Goal: Information Seeking & Learning: Learn about a topic

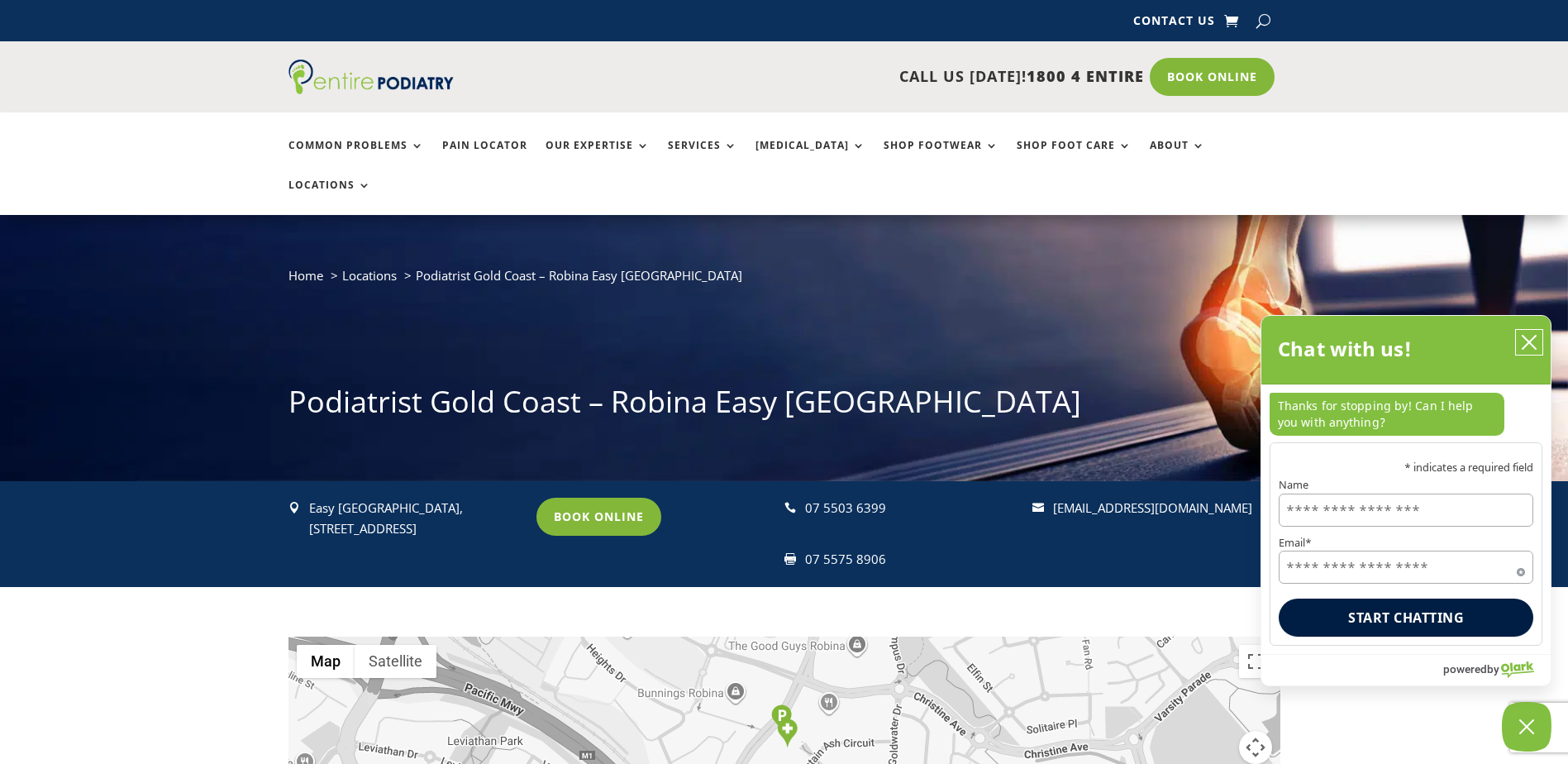
click at [1531, 340] on icon "close chatbox" at bounding box center [1529, 342] width 17 height 17
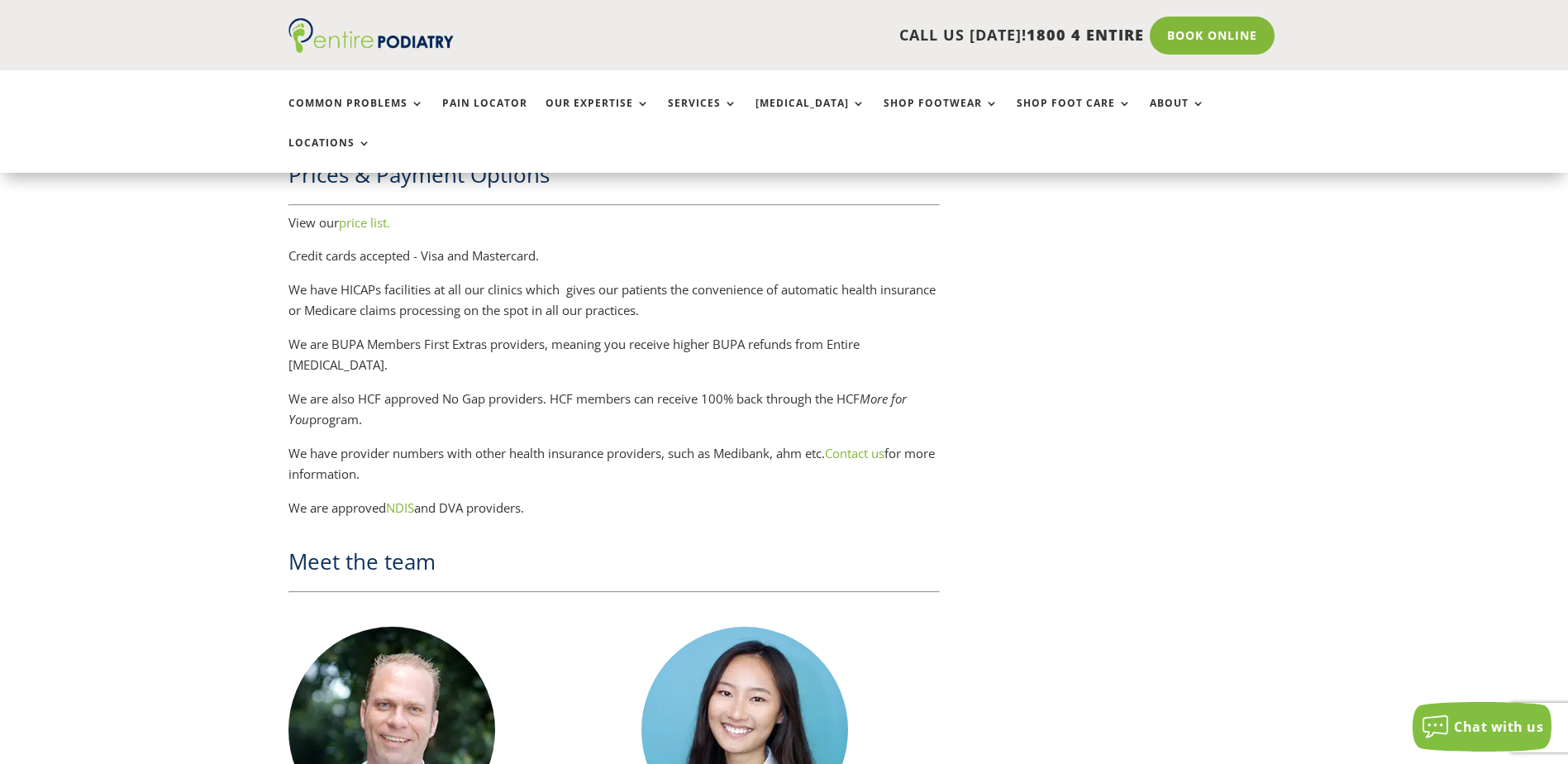
scroll to position [2566, 0]
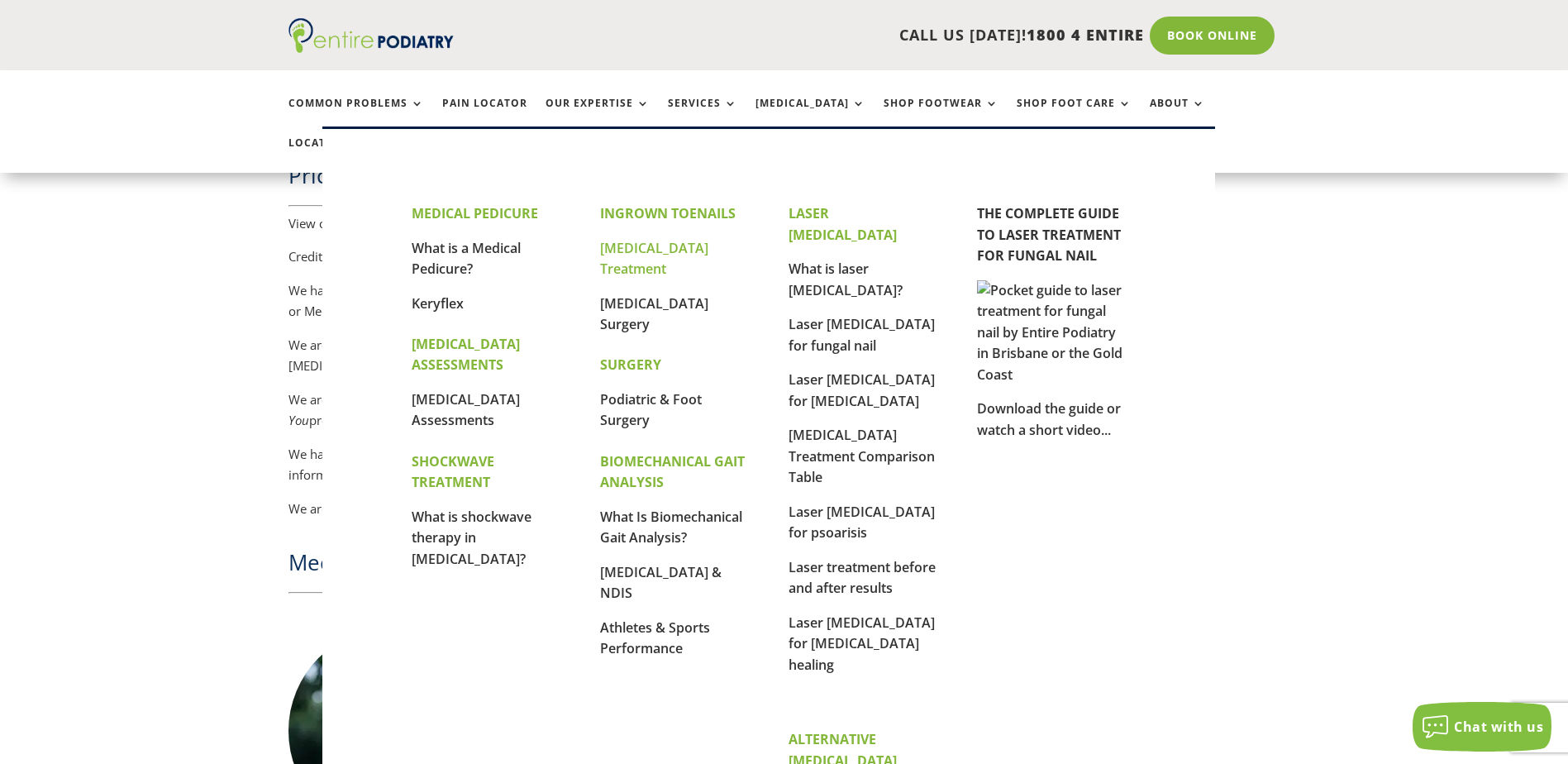
click at [626, 248] on link "[MEDICAL_DATA] Treatment" at bounding box center [654, 258] width 108 height 40
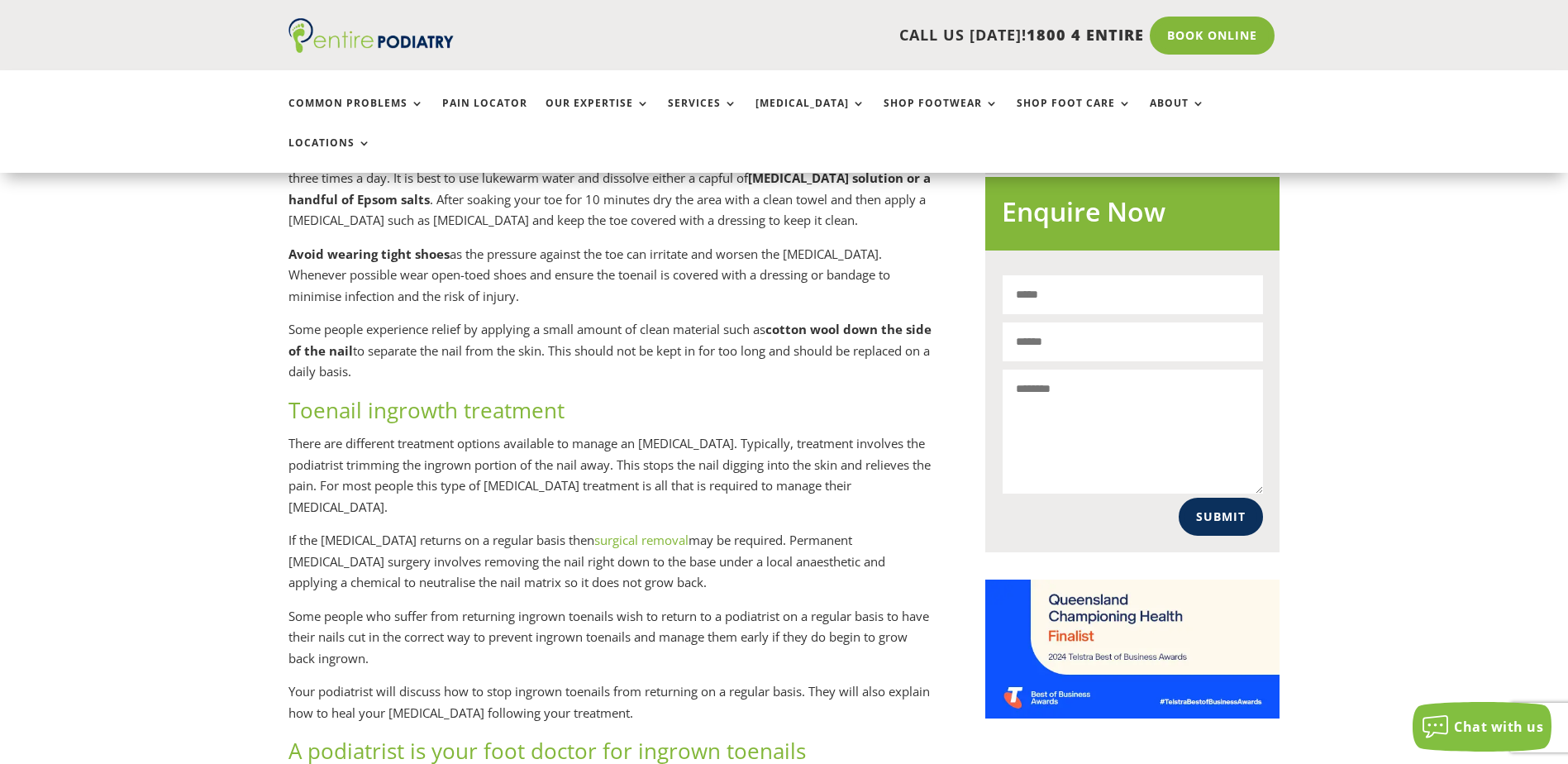
scroll to position [992, 0]
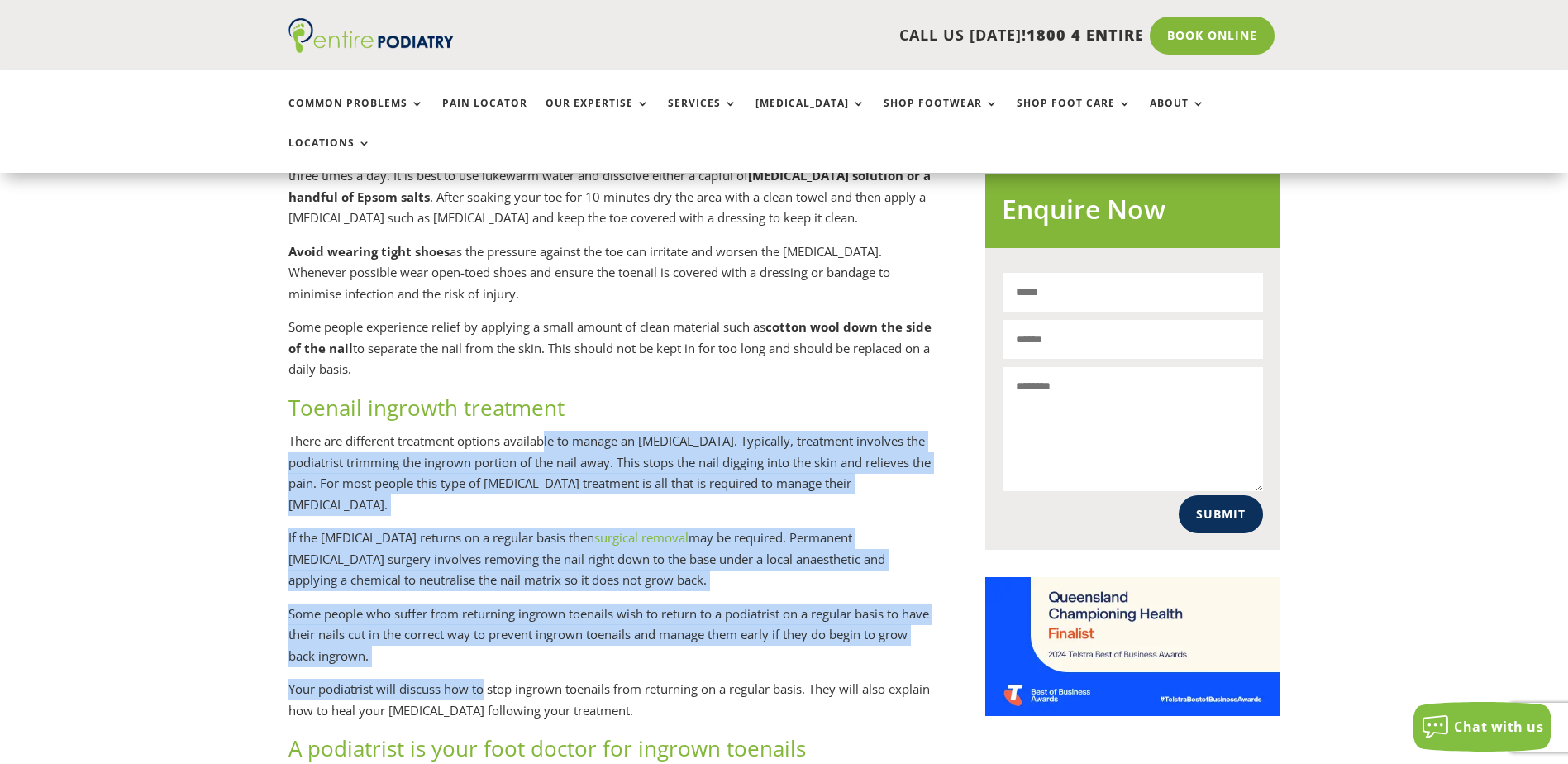
drag, startPoint x: 551, startPoint y: 400, endPoint x: 482, endPoint y: 653, distance: 262.2
click at [482, 653] on div "Ingrown toe treatment If your toenail seems to be ingrown, the first step is to…" at bounding box center [609, 441] width 643 height 1807
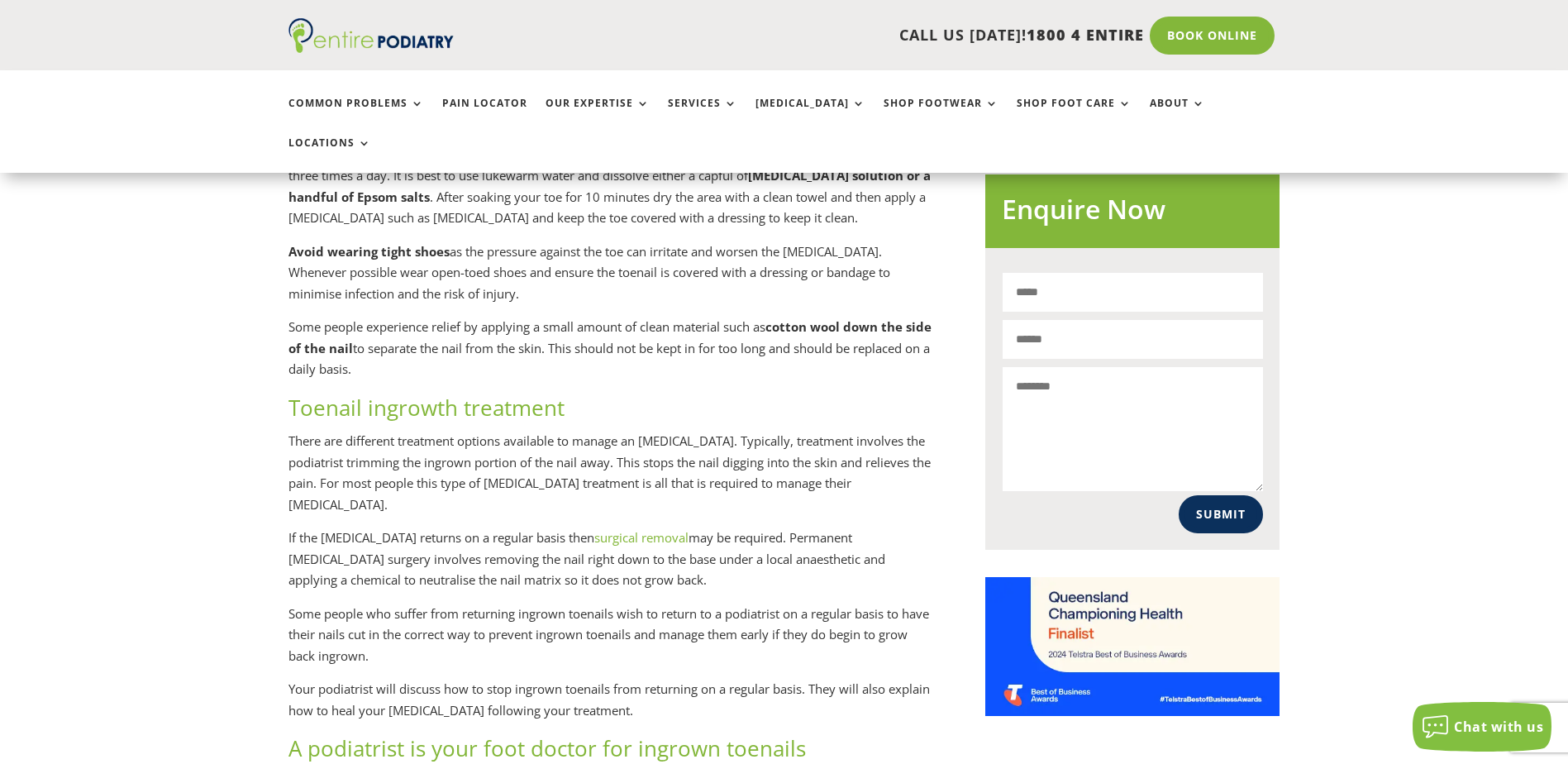
drag, startPoint x: 482, startPoint y: 653, endPoint x: 496, endPoint y: 646, distance: 15.7
click at [496, 679] on p "Your podiatrist will discuss how to stop ingrown toenails from returning on a r…" at bounding box center [609, 707] width 643 height 55
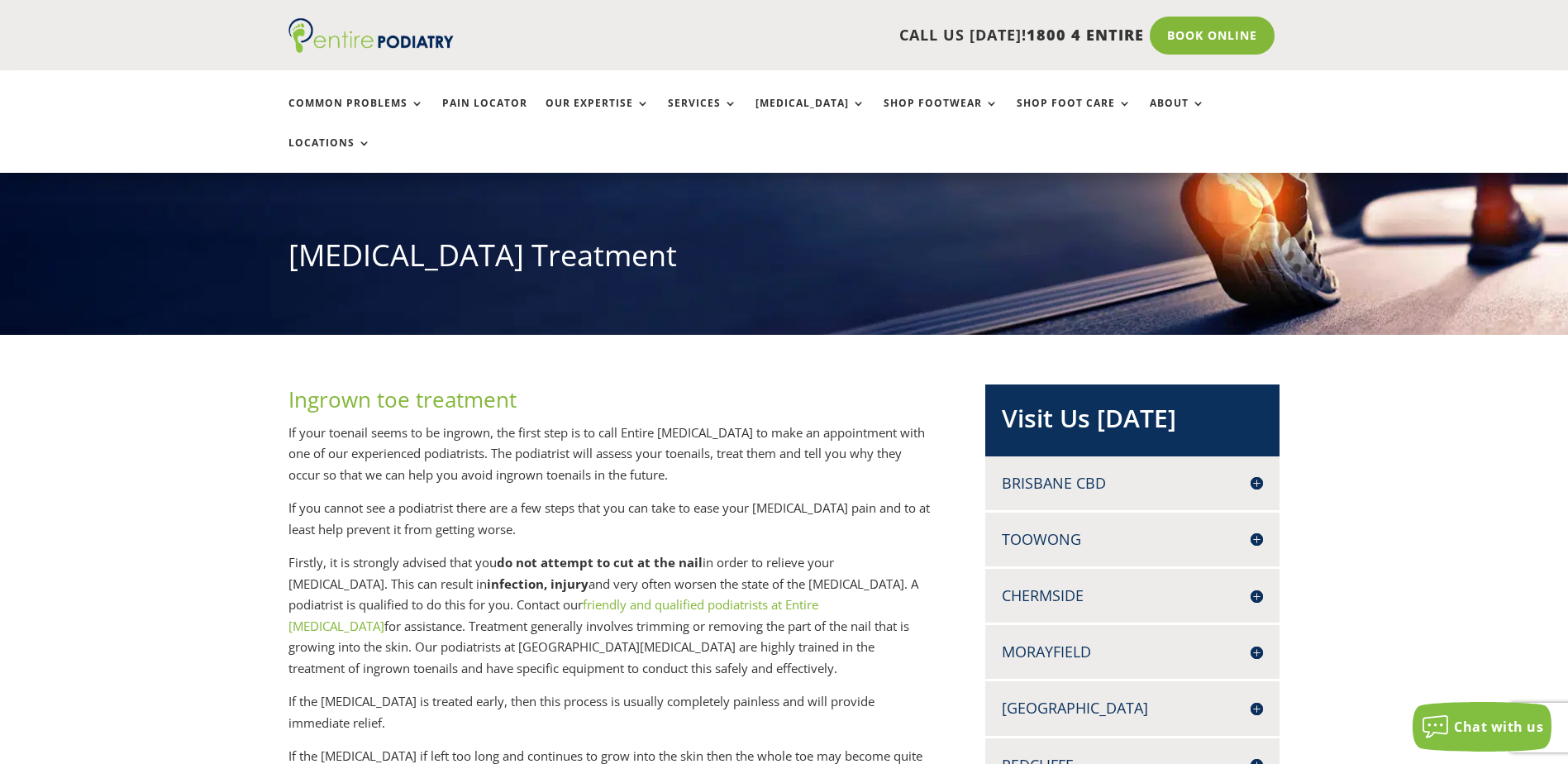
scroll to position [0, 0]
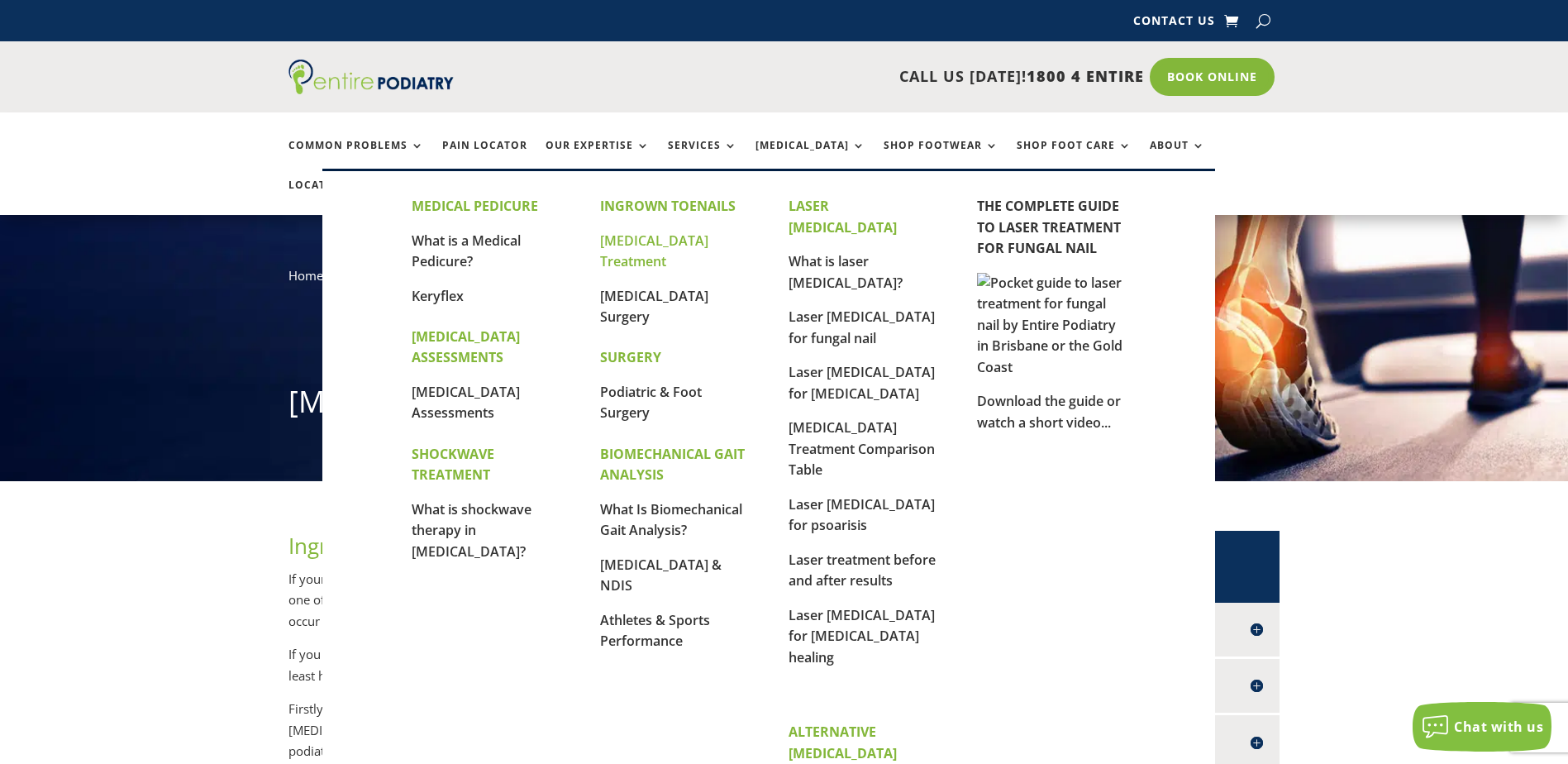
click at [640, 246] on link "[MEDICAL_DATA] Treatment" at bounding box center [654, 251] width 108 height 40
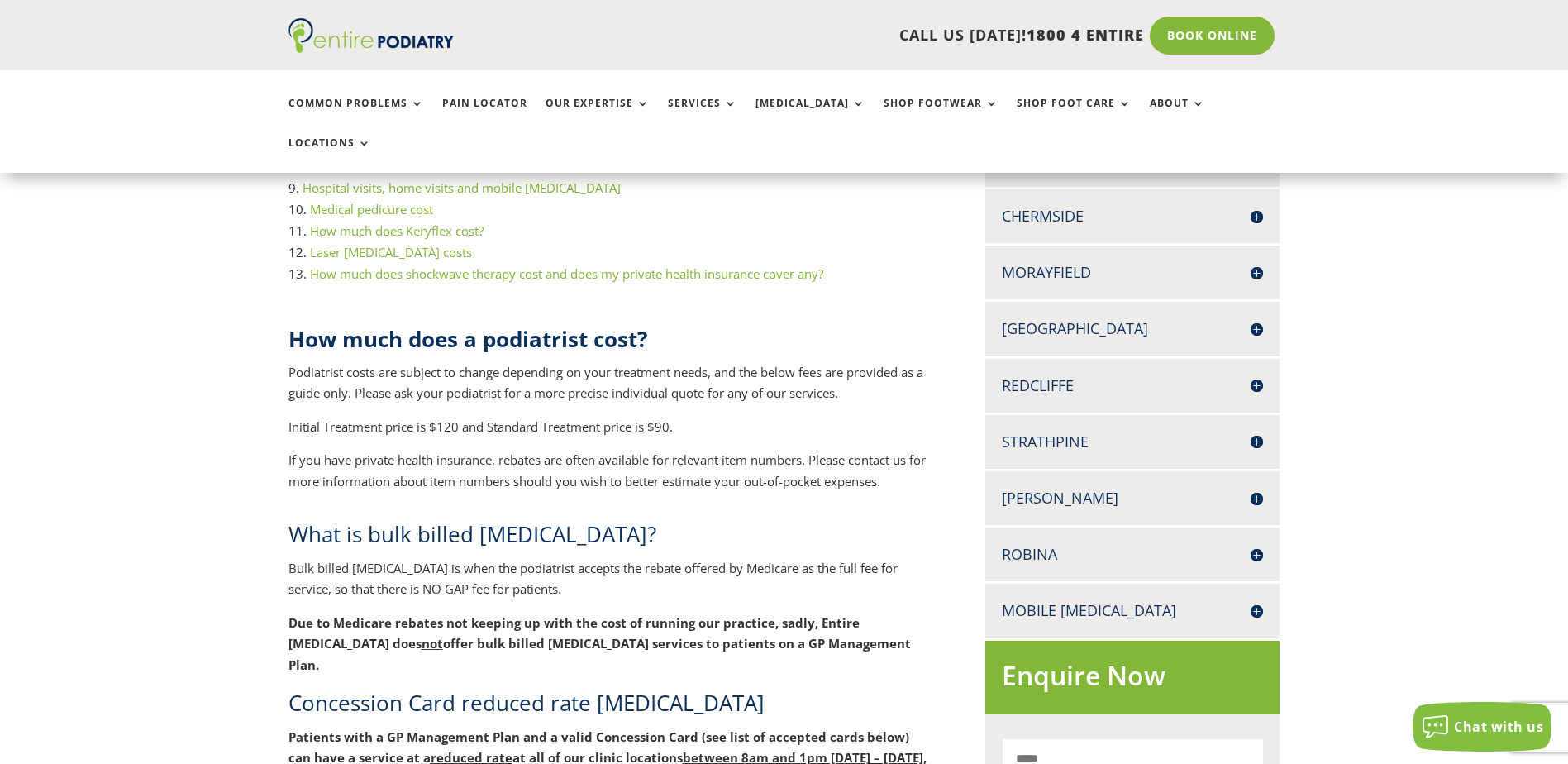
scroll to position [529, 0]
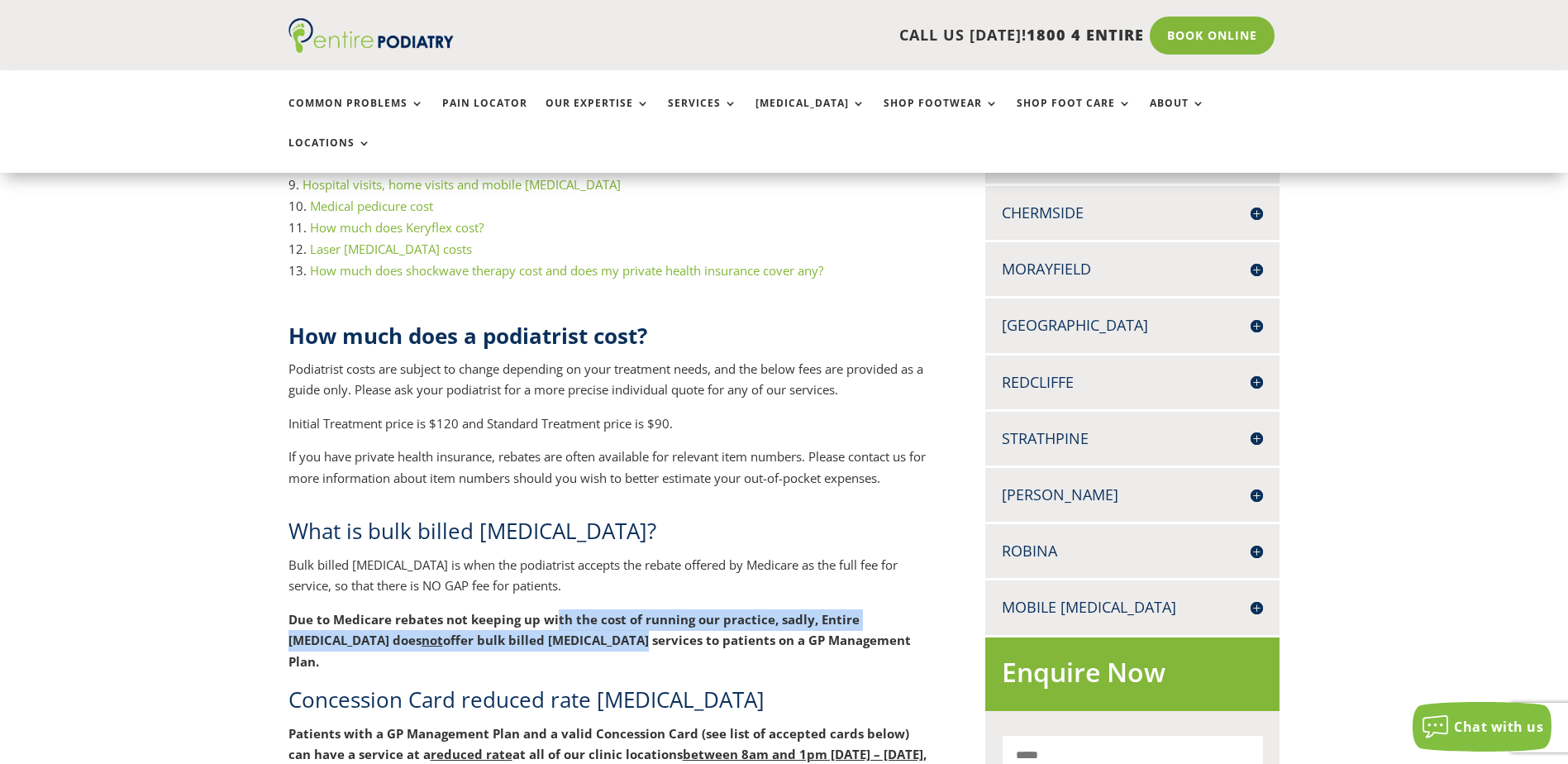
drag, startPoint x: 553, startPoint y: 580, endPoint x: 528, endPoint y: 601, distance: 32.6
click at [528, 609] on p "Due to Medicare rebates not keeping up with the cost of running our practice, s…" at bounding box center [609, 647] width 643 height 76
drag, startPoint x: 528, startPoint y: 601, endPoint x: 514, endPoint y: 598, distance: 14.3
click at [514, 631] on b "offer bulk billed podiatry services to patients on a GP Management Plan." at bounding box center [600, 650] width 623 height 38
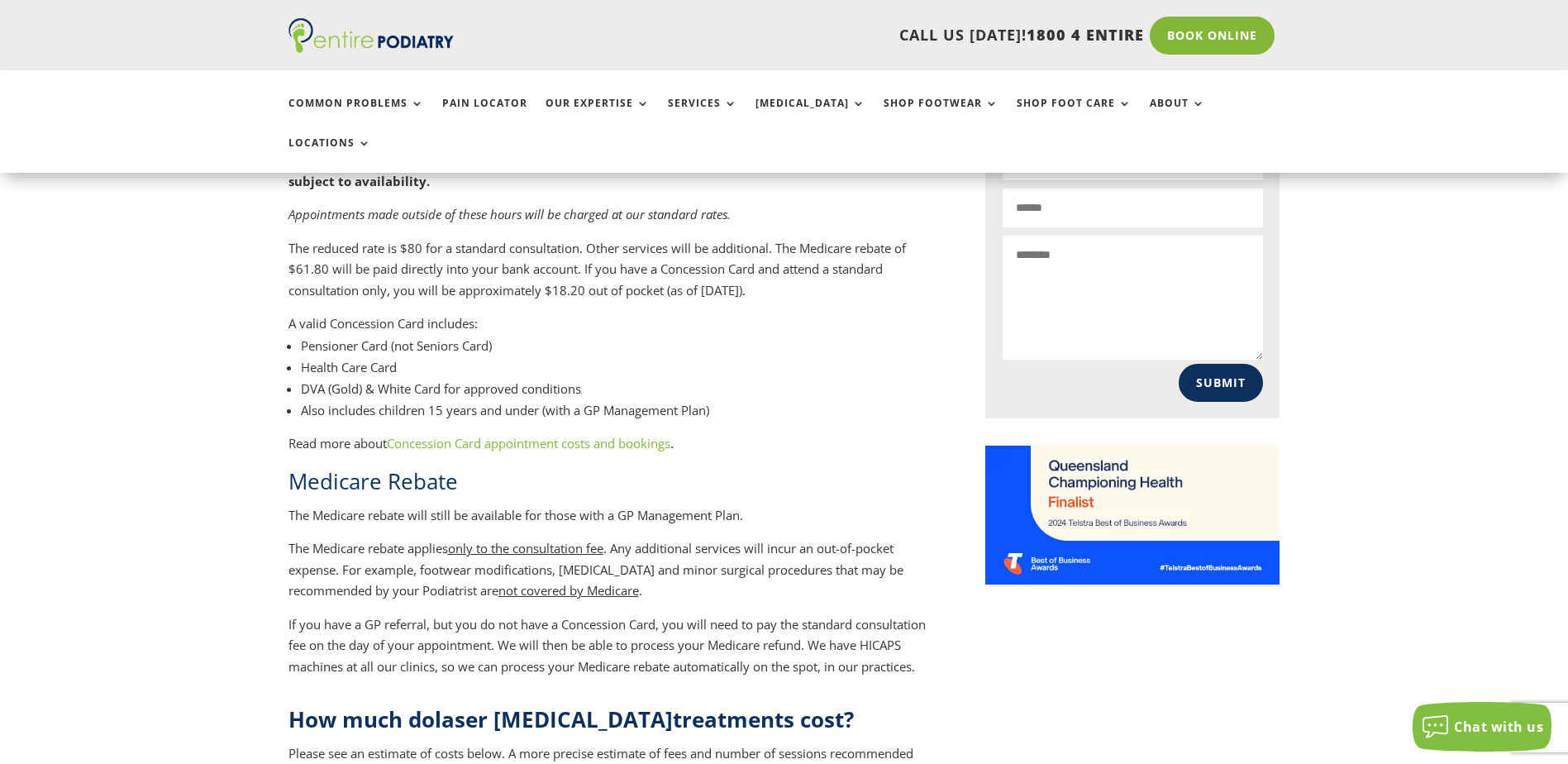
scroll to position [1124, 0]
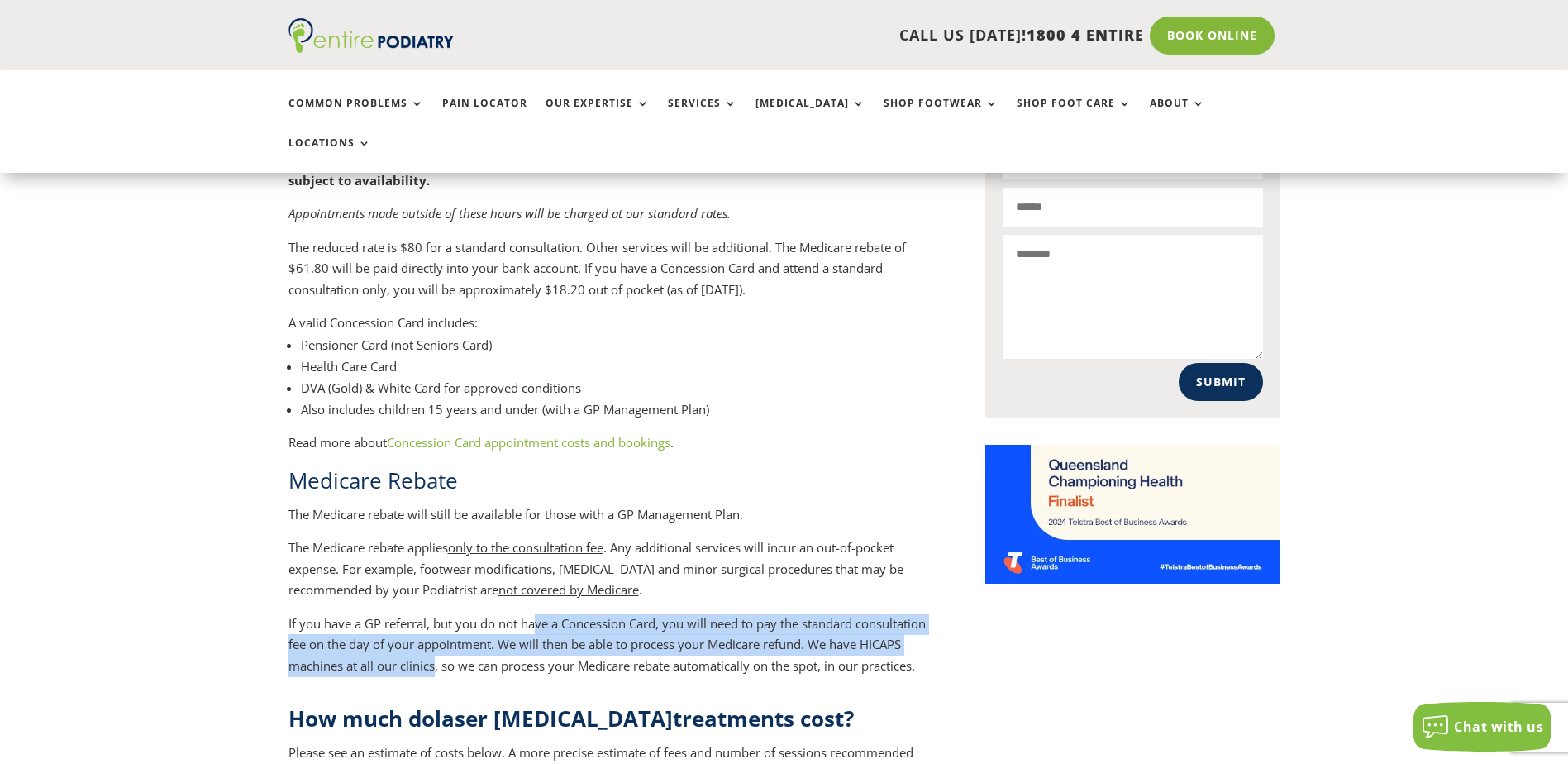
drag, startPoint x: 537, startPoint y: 564, endPoint x: 514, endPoint y: 603, distance: 45.3
click at [514, 614] on p "If you have a GP referral, but you do not have a Concession Card, you will need…" at bounding box center [609, 646] width 643 height 64
drag, startPoint x: 514, startPoint y: 603, endPoint x: 480, endPoint y: 597, distance: 34.5
click at [480, 614] on p "If you have a GP referral, but you do not have a Concession Card, you will need…" at bounding box center [609, 646] width 643 height 64
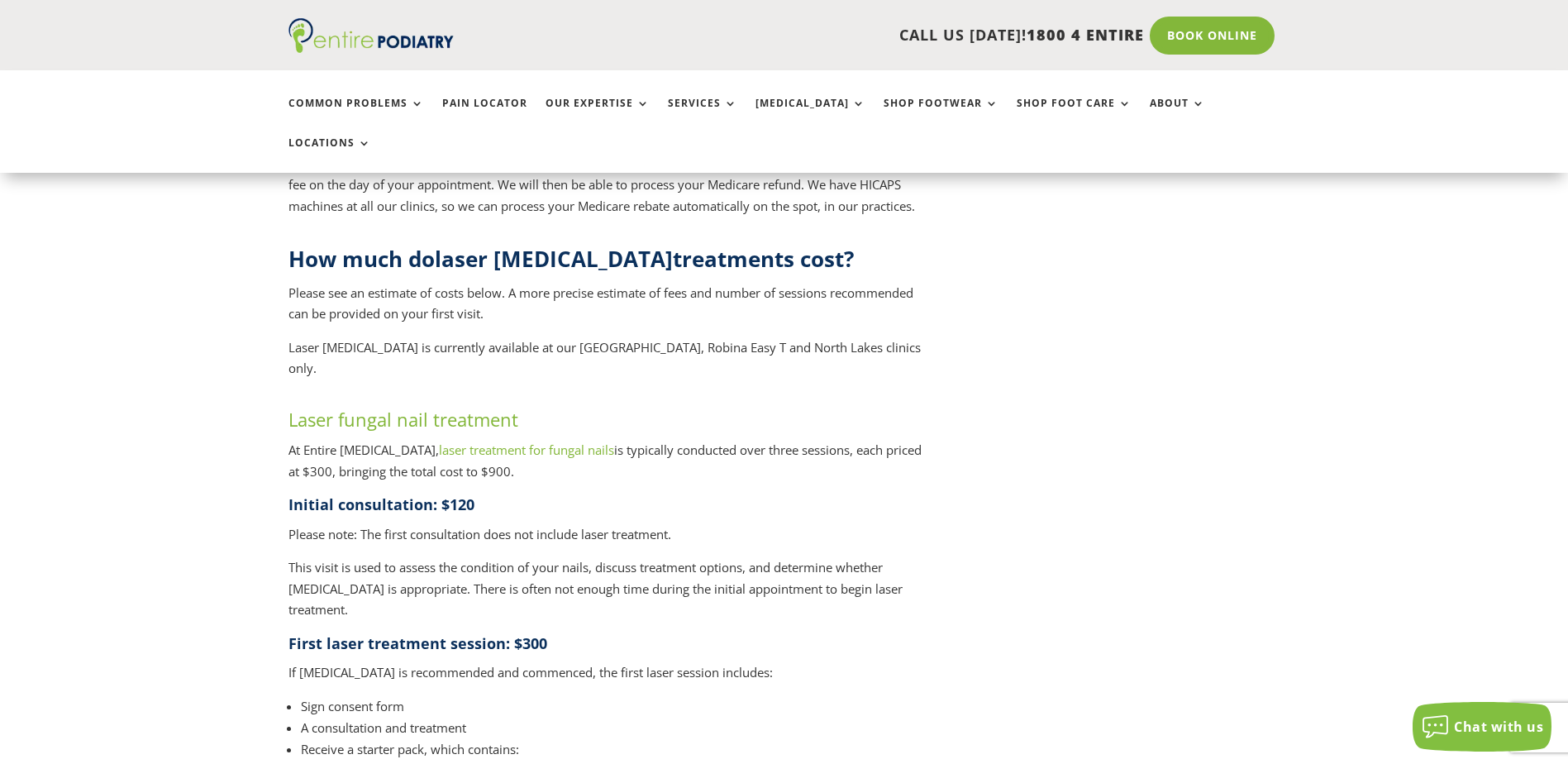
scroll to position [1587, 0]
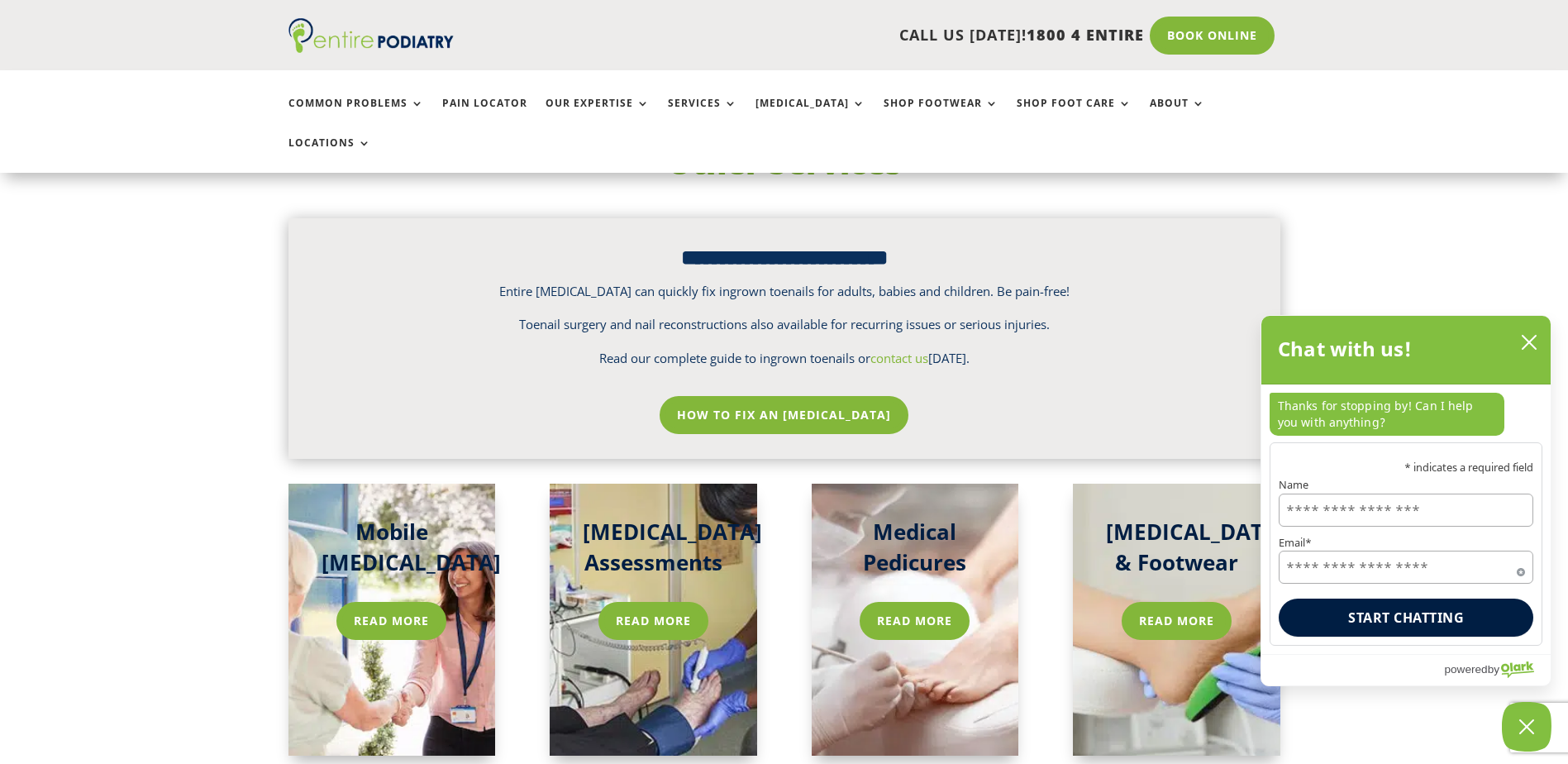
scroll to position [2315, 0]
click at [782, 397] on link "How To Fix An [MEDICAL_DATA]" at bounding box center [784, 416] width 257 height 38
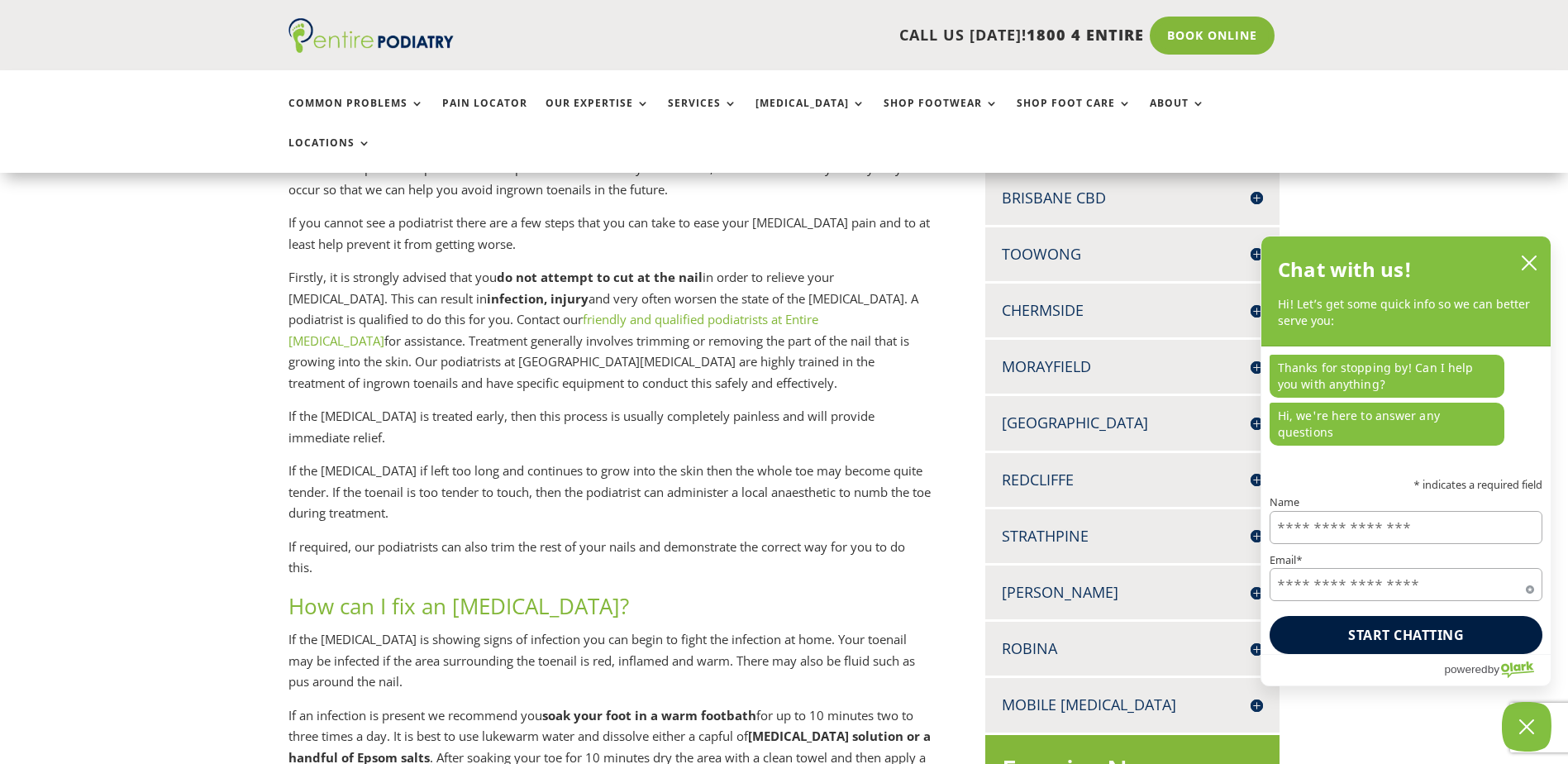
scroll to position [463, 0]
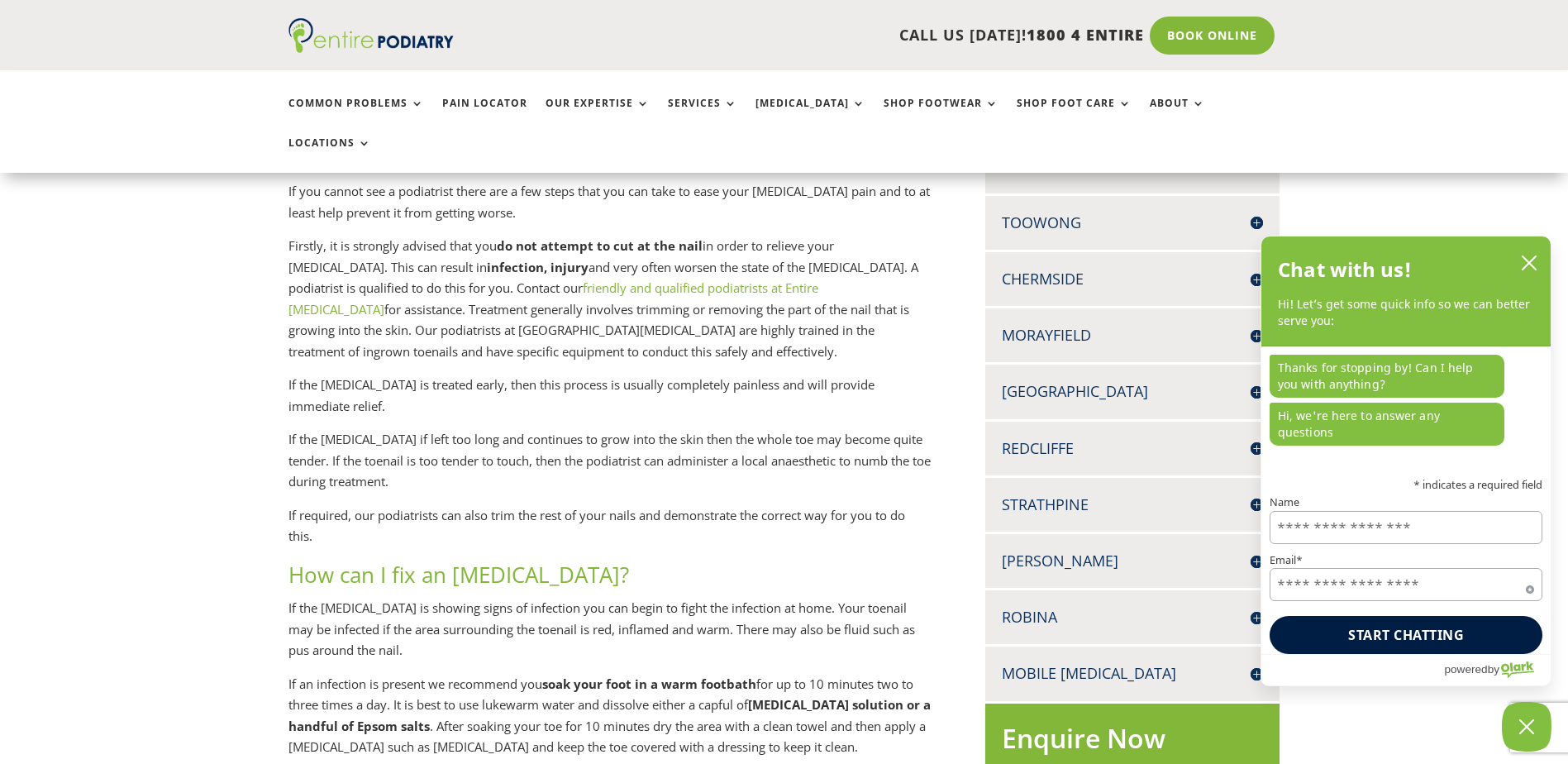
click at [1022, 607] on h4 "Robina" at bounding box center [1132, 616] width 261 height 20
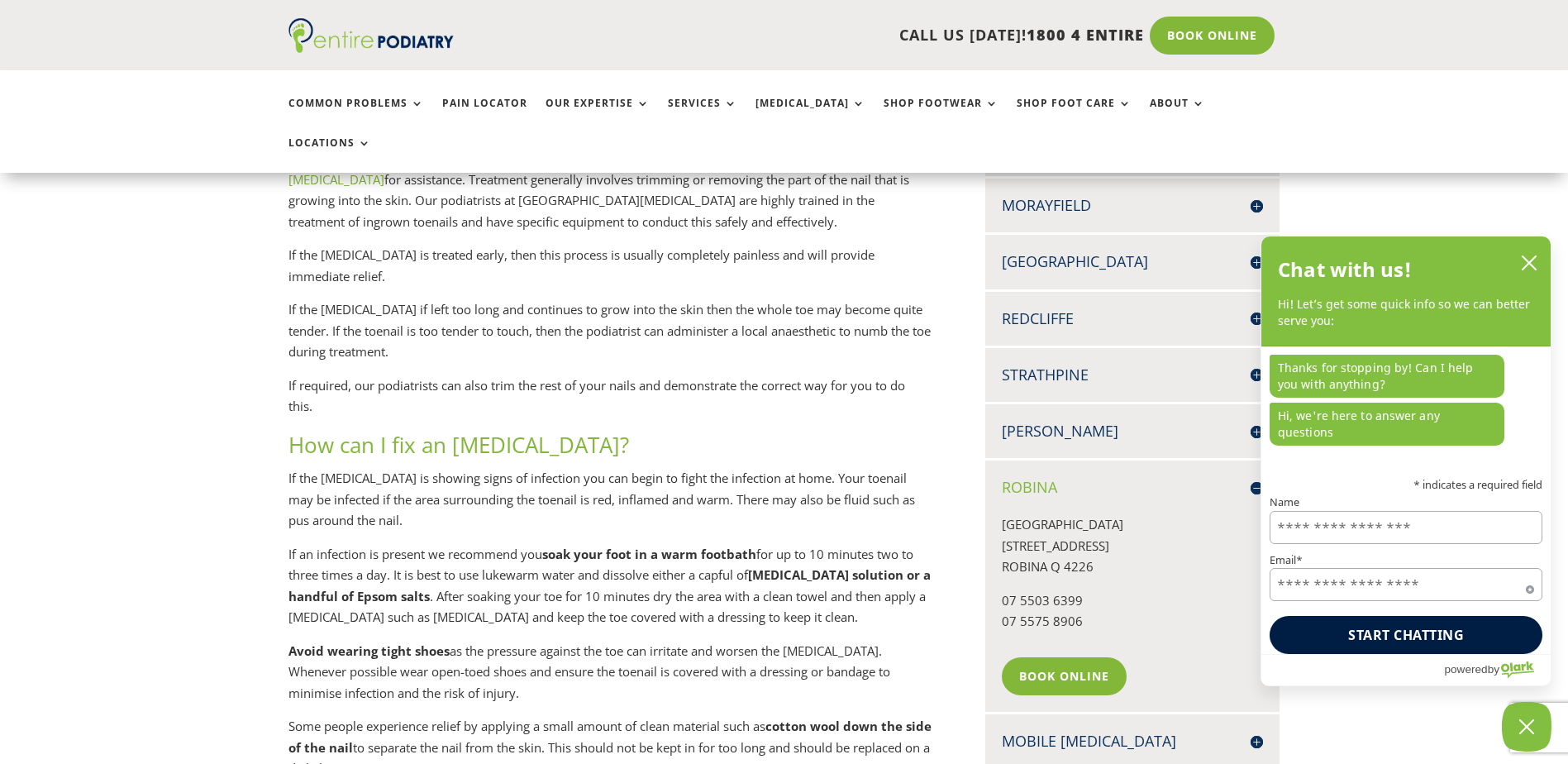
scroll to position [595, 0]
click at [1057, 729] on h4 "Mobile [MEDICAL_DATA]" at bounding box center [1132, 738] width 261 height 20
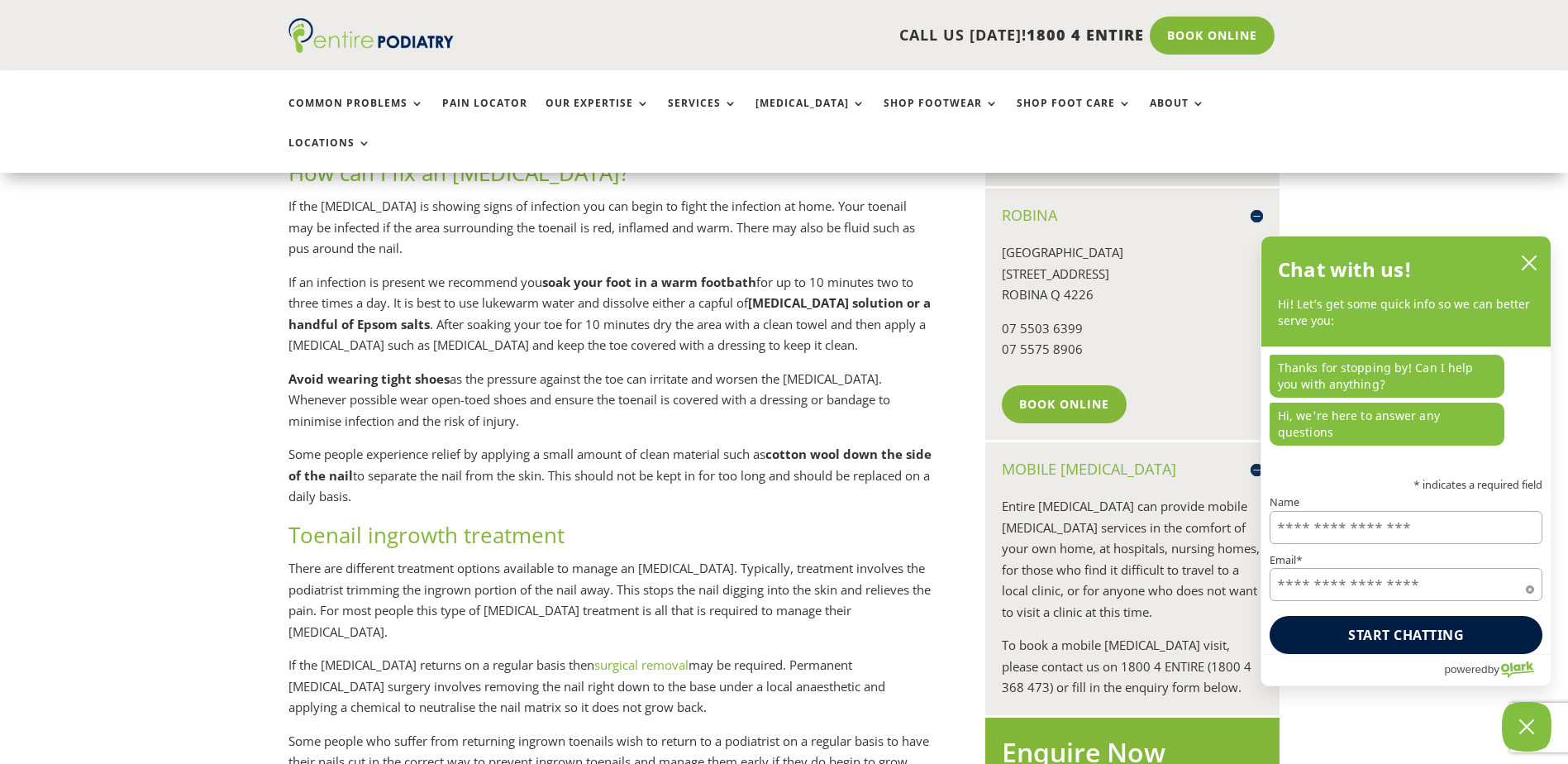
scroll to position [860, 0]
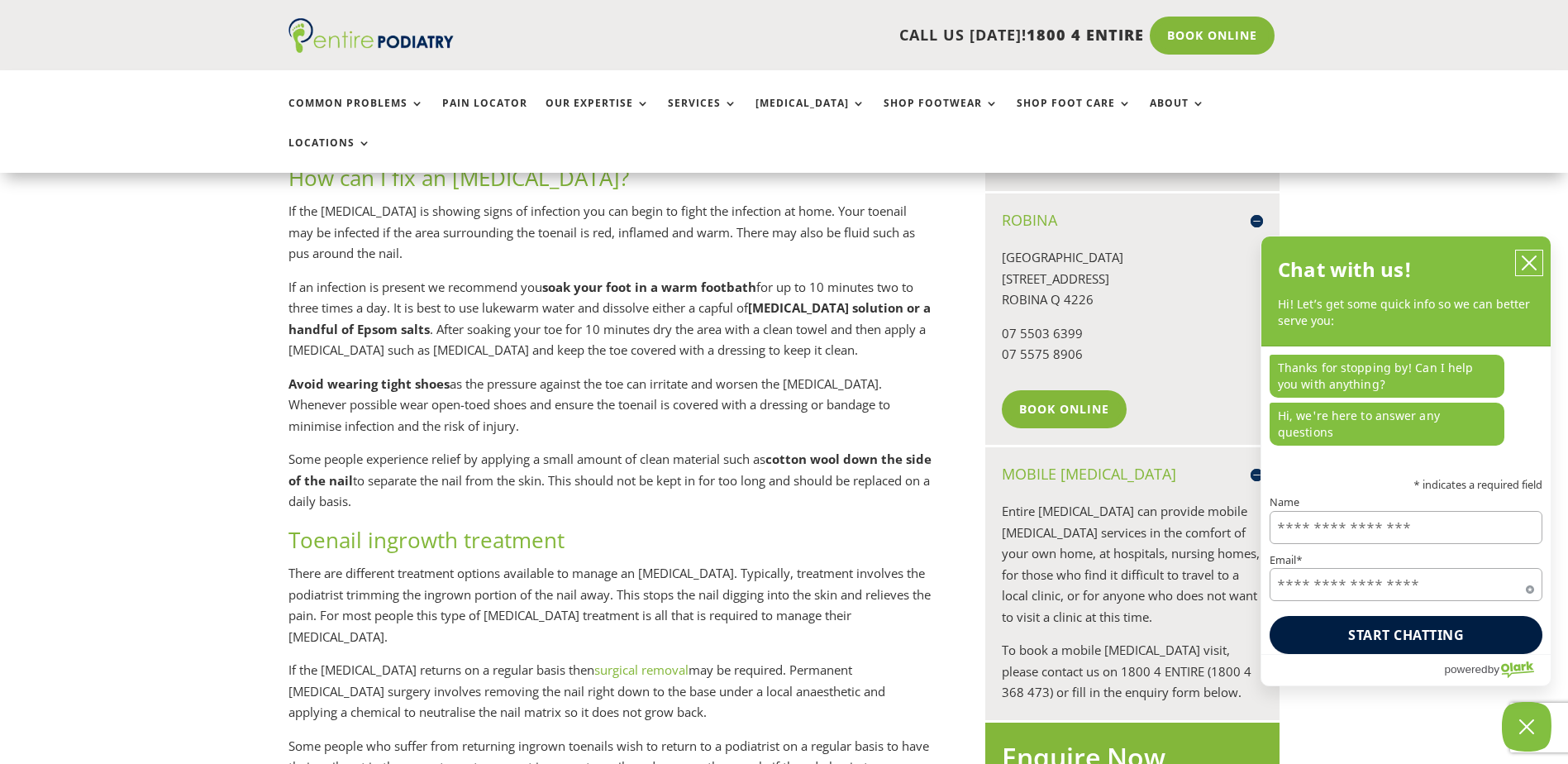
click at [1530, 271] on icon "close chatbox" at bounding box center [1529, 263] width 17 height 17
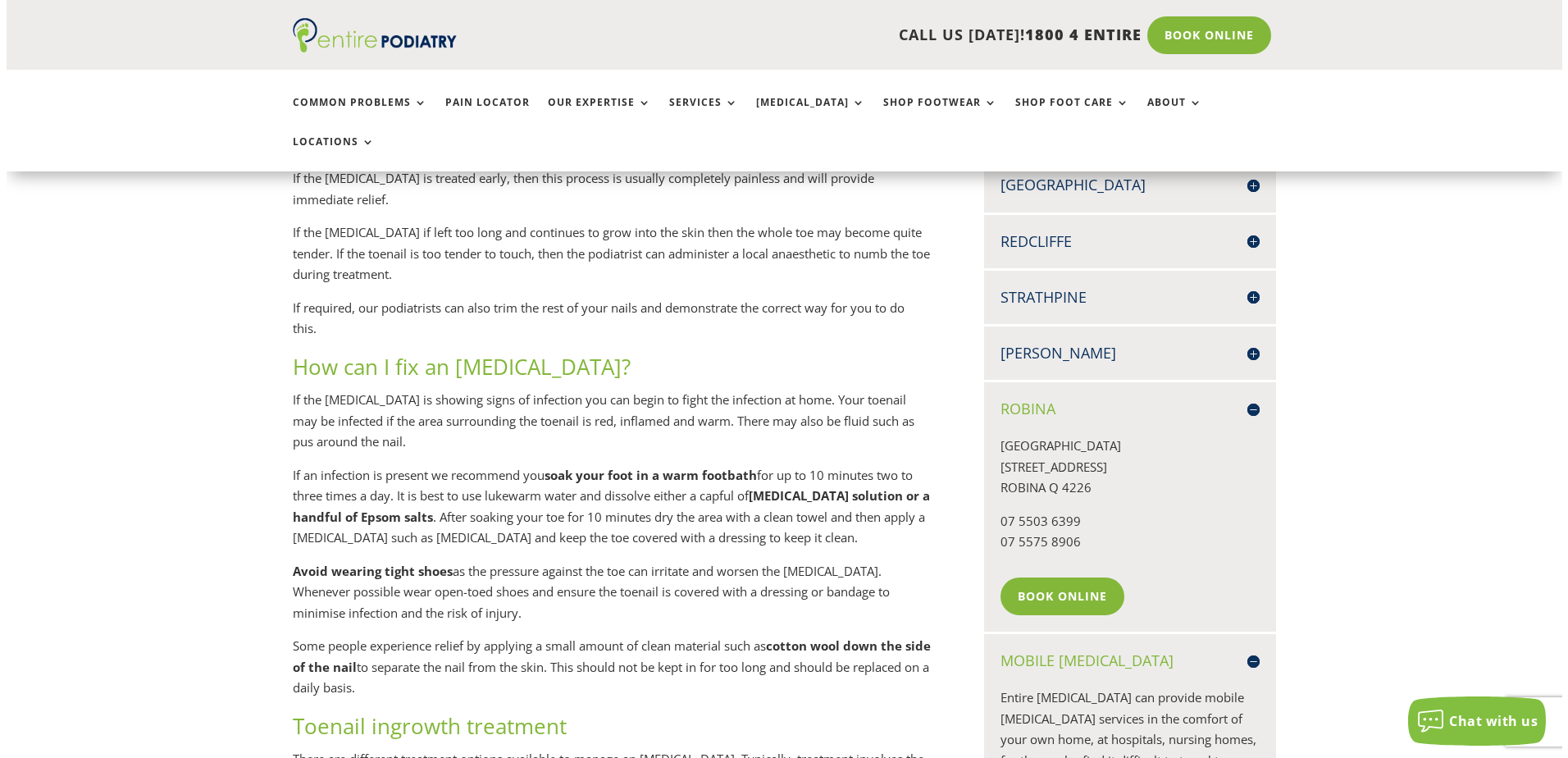
scroll to position [656, 0]
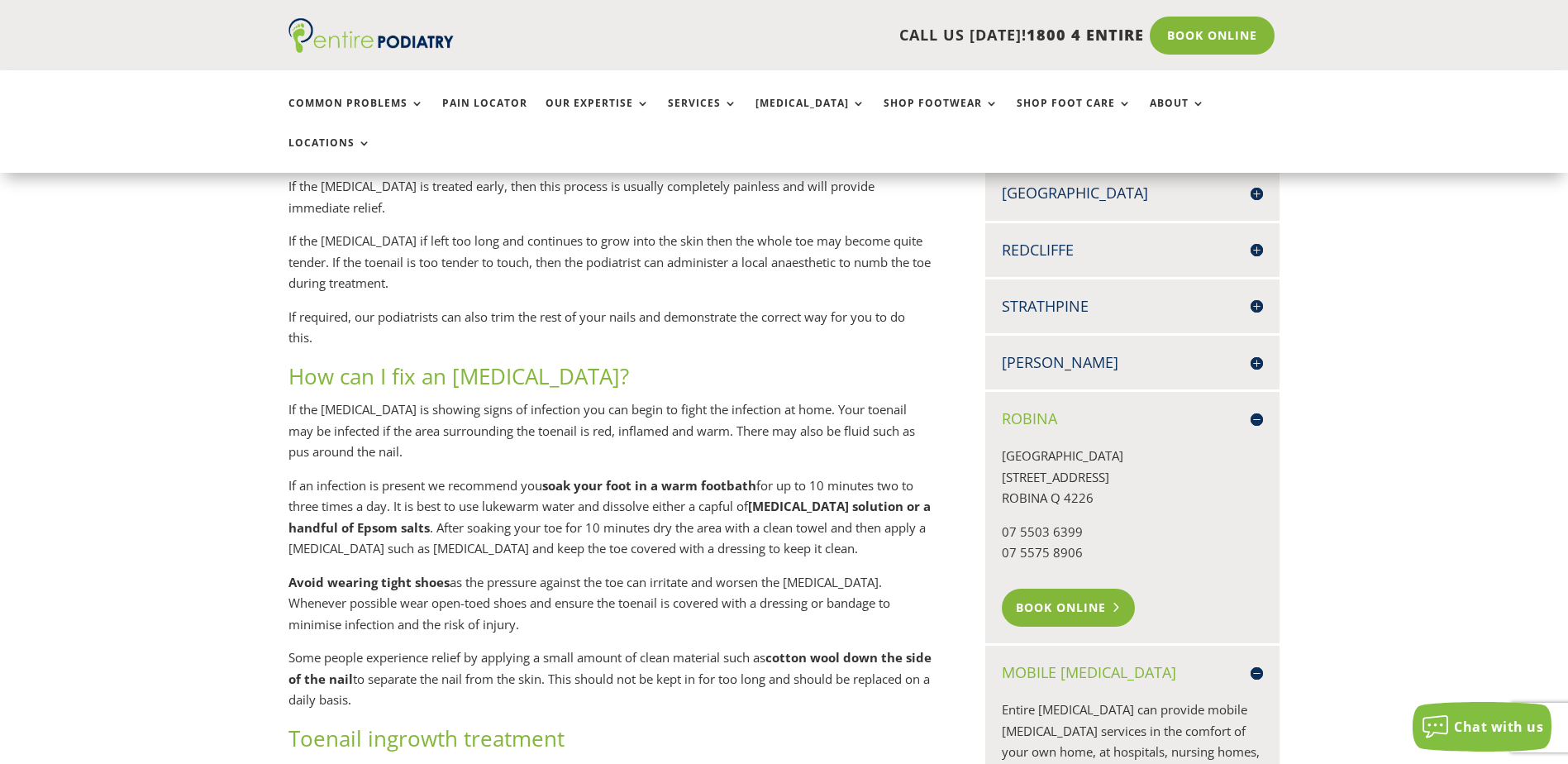
click at [1063, 589] on link "Book Online" at bounding box center [1068, 607] width 134 height 38
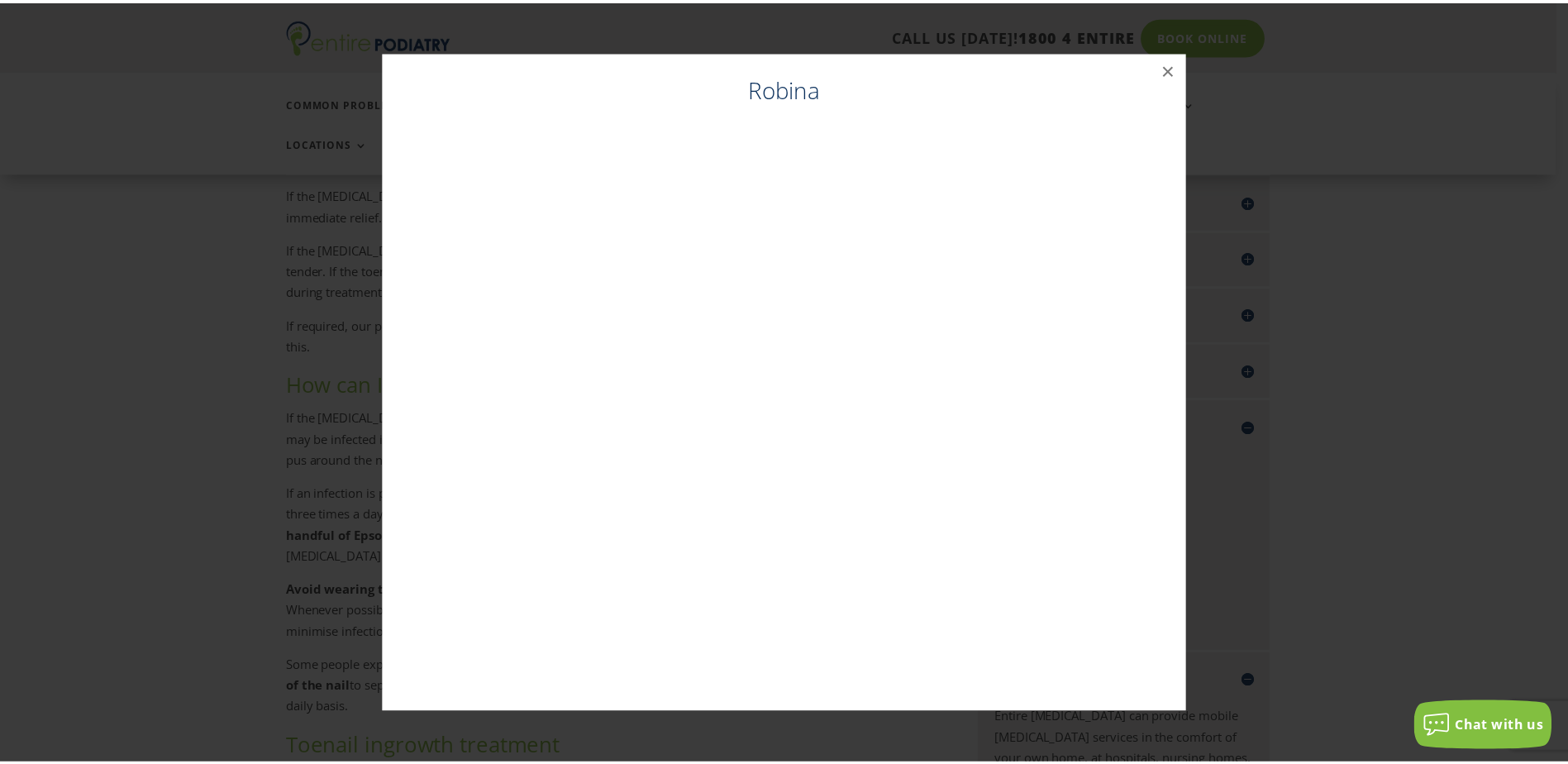
scroll to position [650, 0]
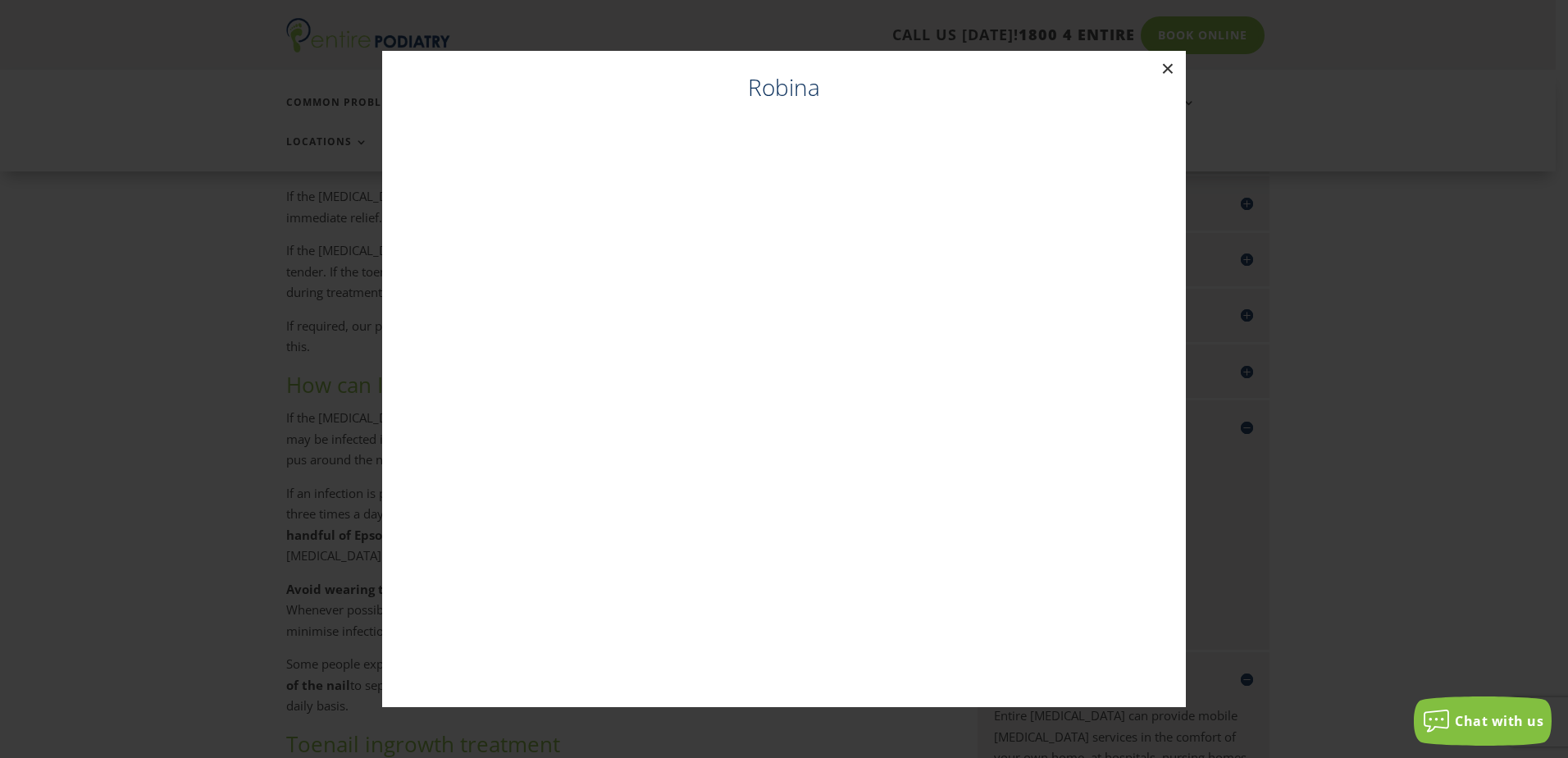
click at [1165, 66] on button "×" at bounding box center [1168, 68] width 36 height 36
